Goal: Information Seeking & Learning: Learn about a topic

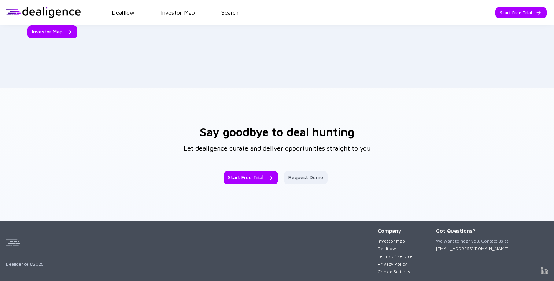
scroll to position [1146, 0]
click at [407, 271] on button "Cookie Settings" at bounding box center [394, 271] width 35 height 5
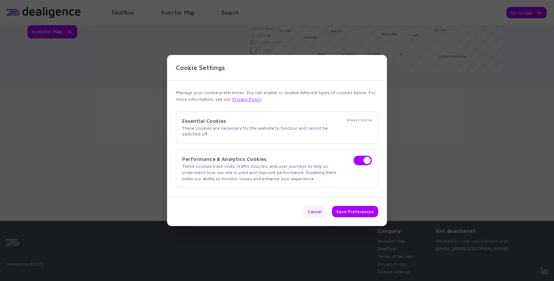
click at [313, 214] on div "Cancel" at bounding box center [314, 211] width 23 height 11
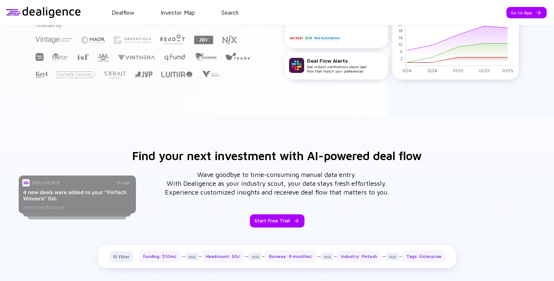
scroll to position [0, 0]
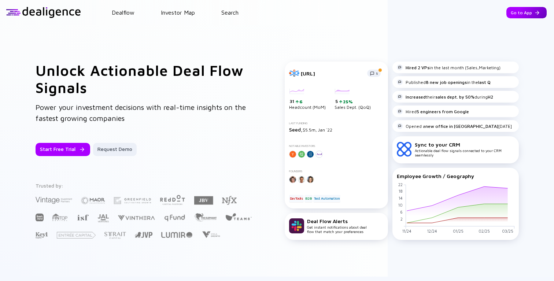
click at [524, 12] on div "Go to App" at bounding box center [526, 12] width 40 height 11
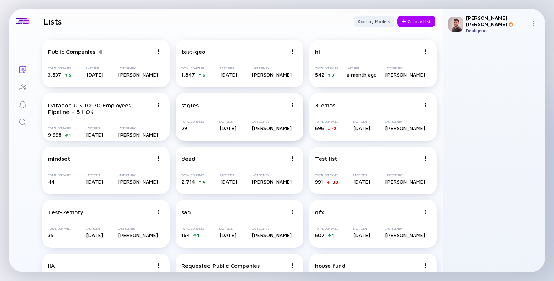
click at [217, 129] on div "Total Companies 29 Last Seen 21 days ago Last Seen By Gil Berger" at bounding box center [239, 125] width 116 height 11
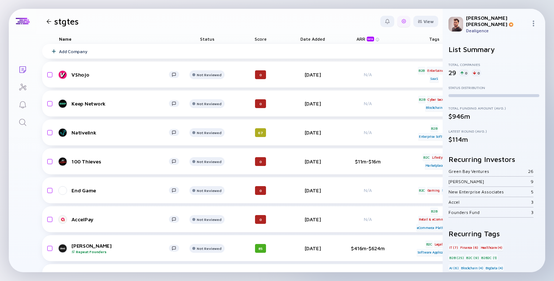
click at [401, 25] on div at bounding box center [403, 21] width 13 height 11
click at [405, 25] on div at bounding box center [403, 21] width 13 height 11
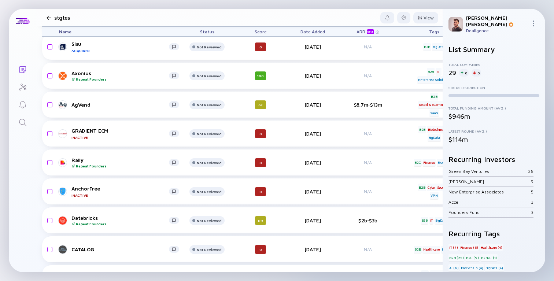
scroll to position [442, 0]
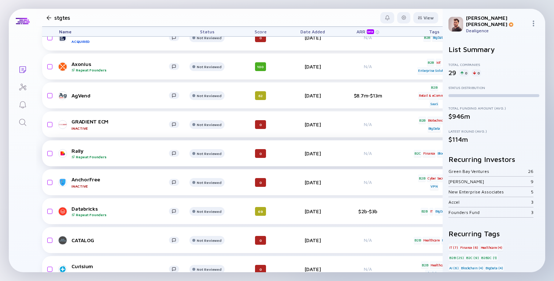
click at [77, 153] on div "Rally Repeat Founders" at bounding box center [119, 153] width 97 height 11
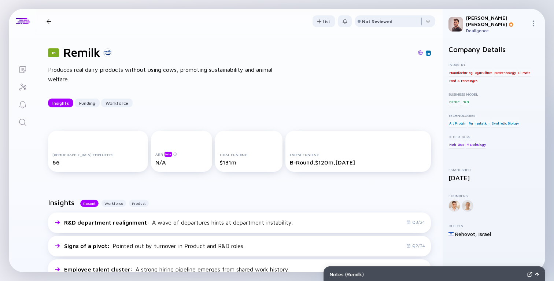
click at [241, 70] on div "Produces real dairy products without using cows, promoting sustainability and a…" at bounding box center [165, 74] width 234 height 19
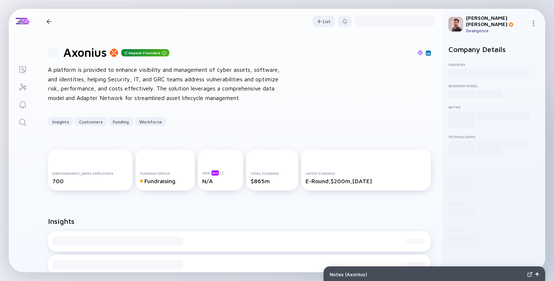
click at [121, 74] on div "A platform is provided to enhance visibility and management of cyber assets, so…" at bounding box center [165, 83] width 234 height 37
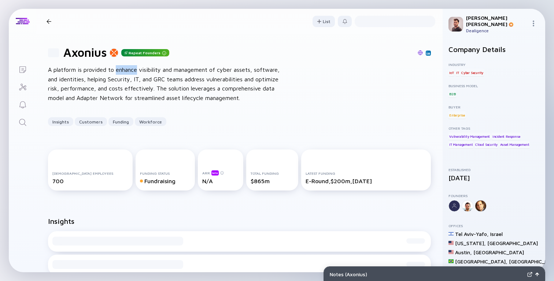
click at [121, 74] on div "A platform is provided to enhance visibility and management of cyber assets, so…" at bounding box center [165, 83] width 234 height 37
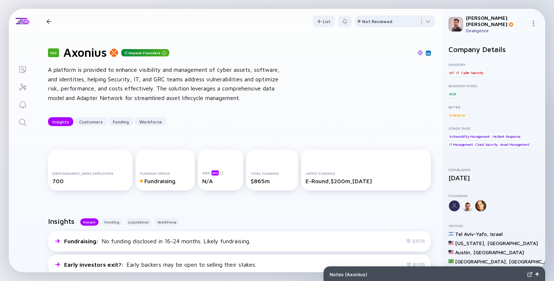
click at [281, 116] on div "100 Axonius Repeat Founders A platform is provided to enhance visibility and ma…" at bounding box center [239, 86] width 406 height 104
